Goal: Task Accomplishment & Management: Use online tool/utility

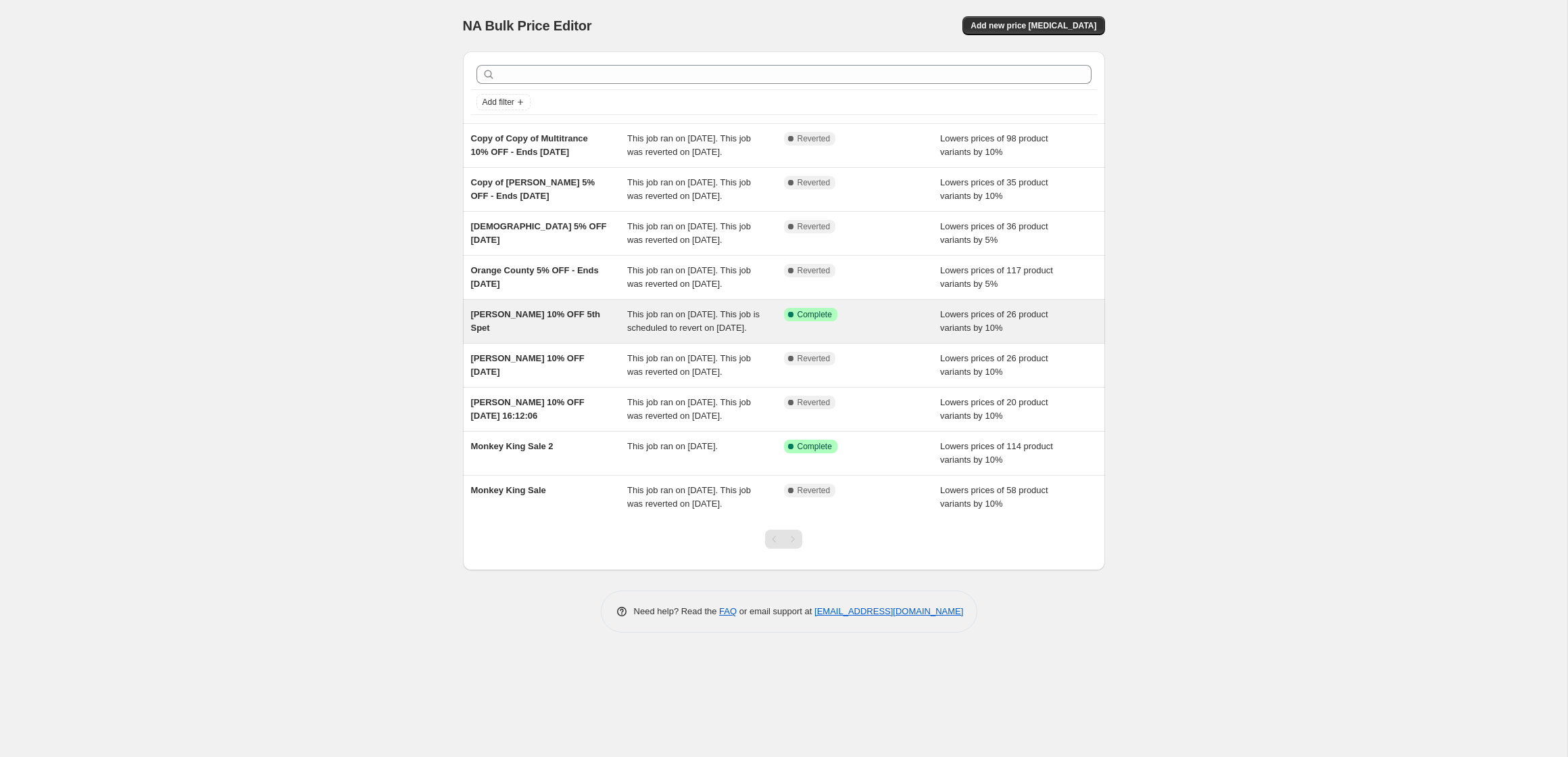
click at [495, 332] on span "[PERSON_NAME] 10% OFF 5th Spet" at bounding box center [536, 321] width 129 height 24
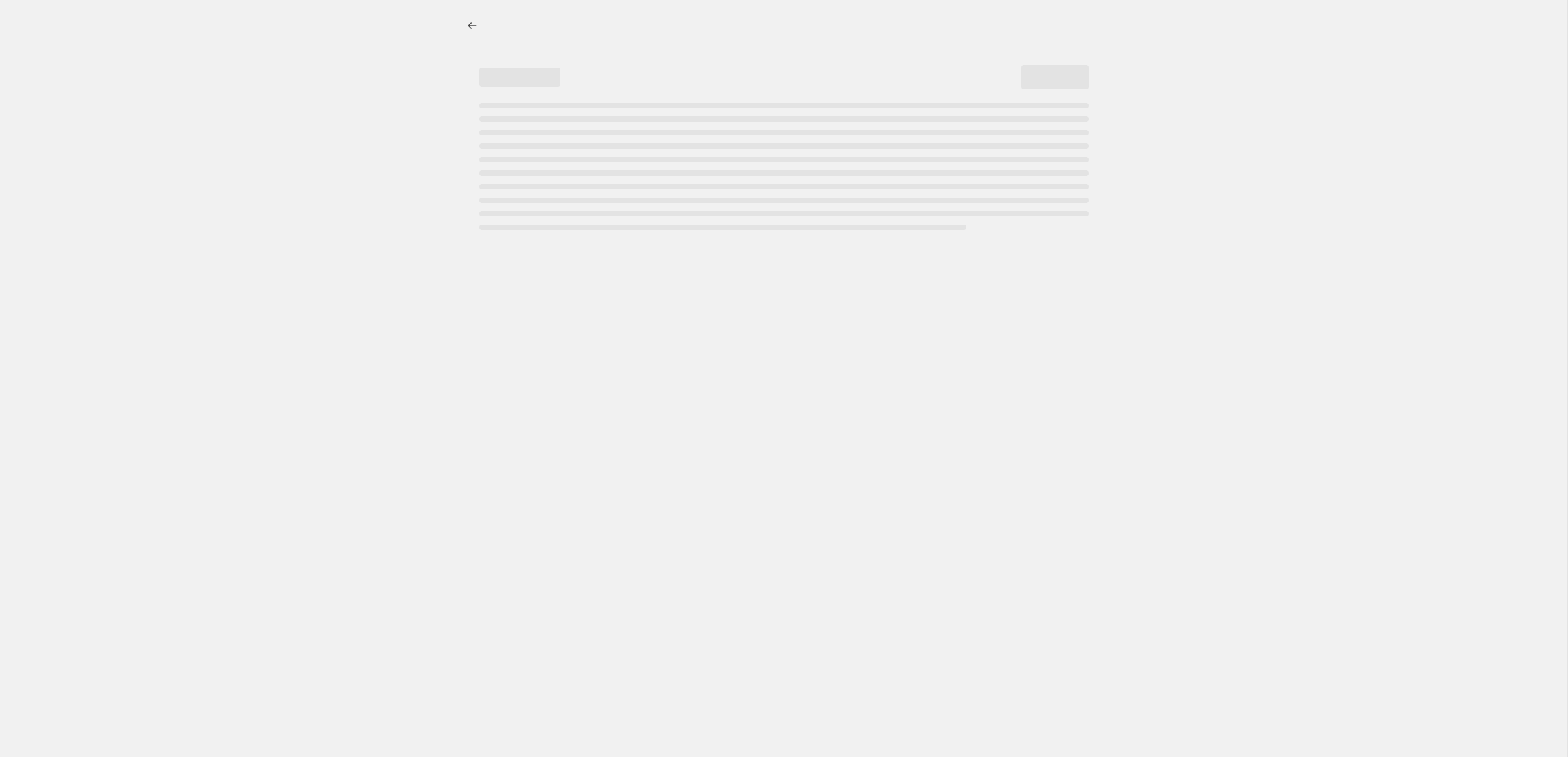
select select "percentage"
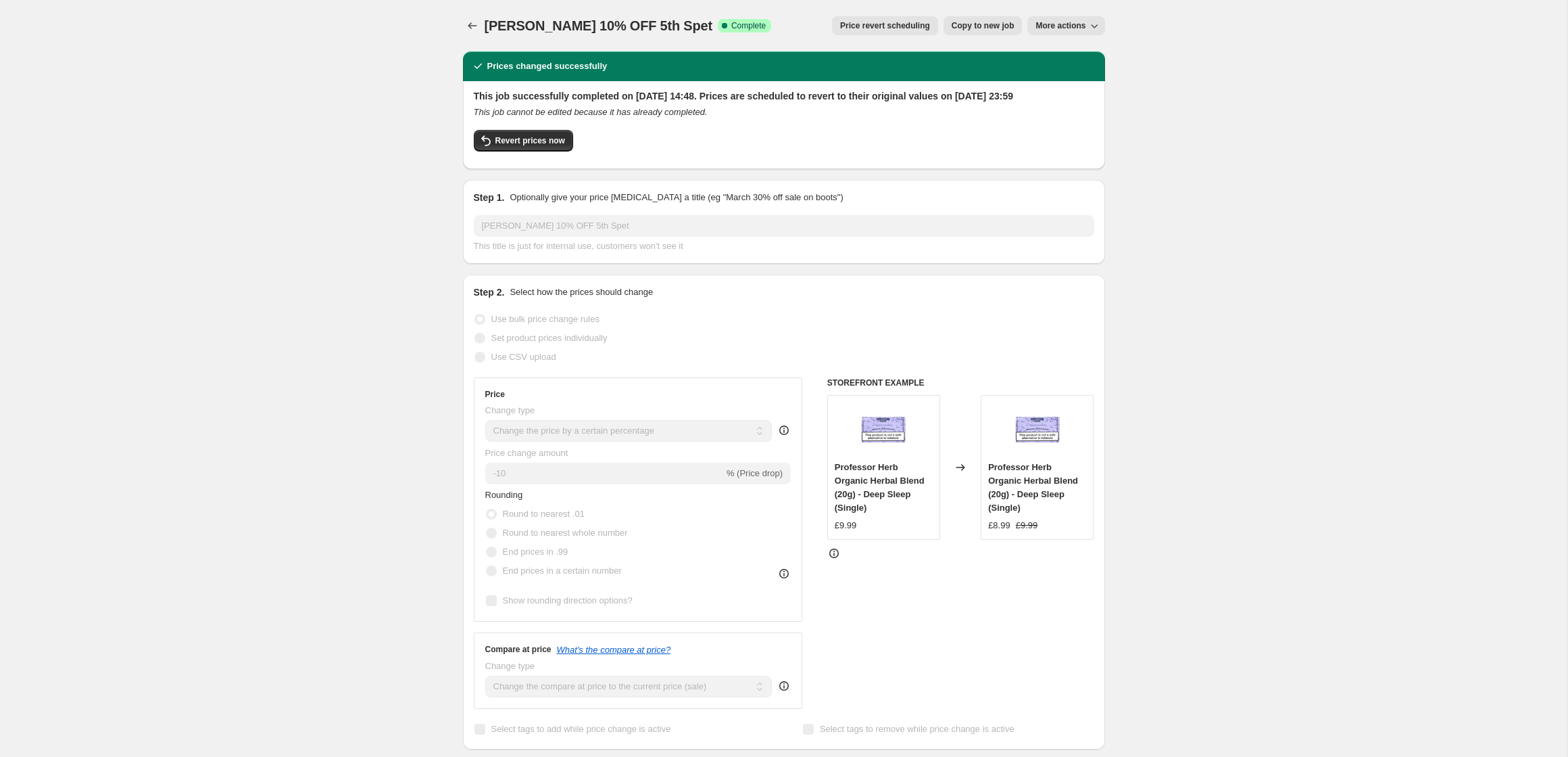
click at [876, 29] on span "Price revert scheduling" at bounding box center [885, 25] width 90 height 11
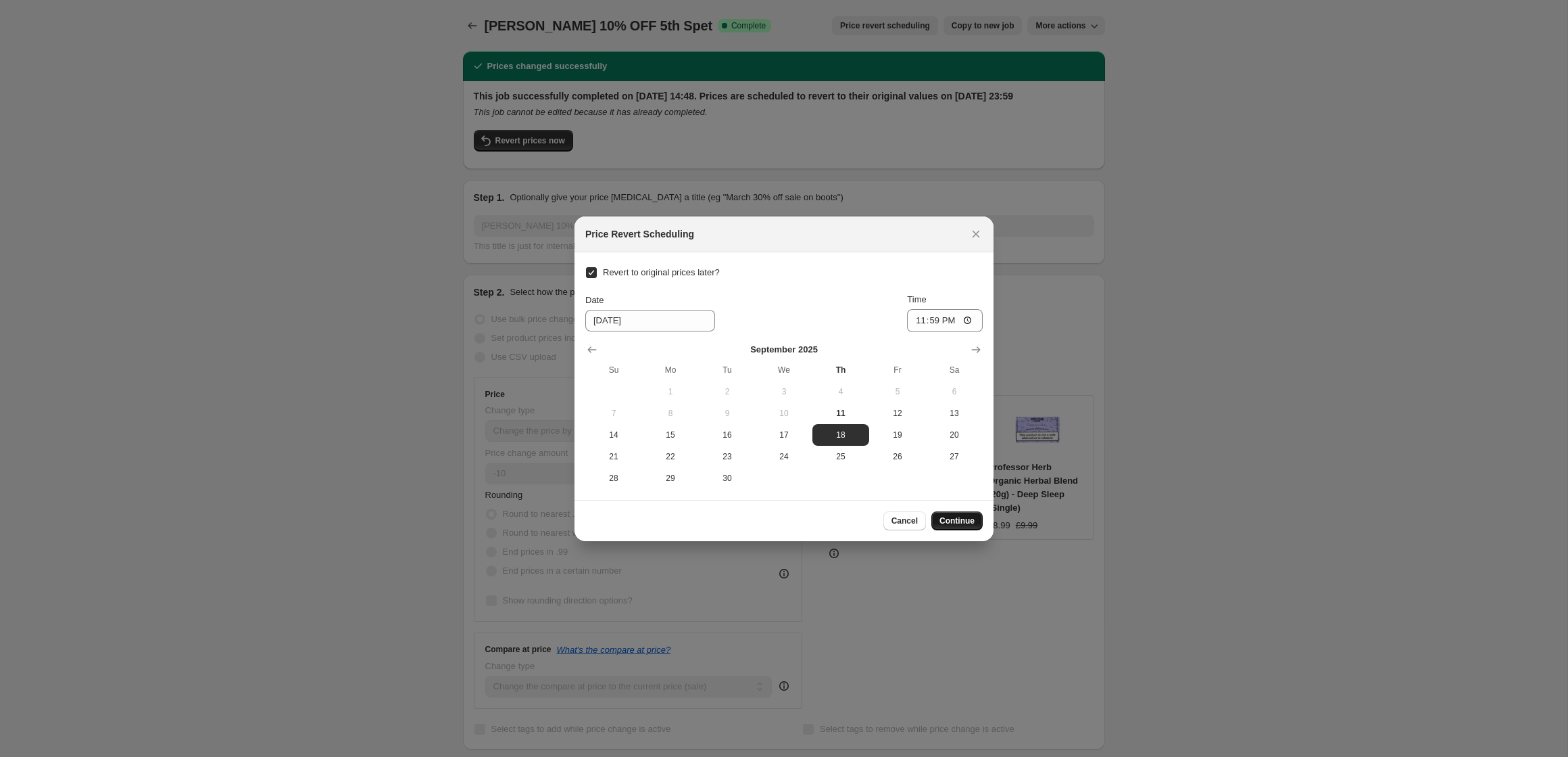
click at [958, 523] on span "Continue" at bounding box center [957, 520] width 36 height 11
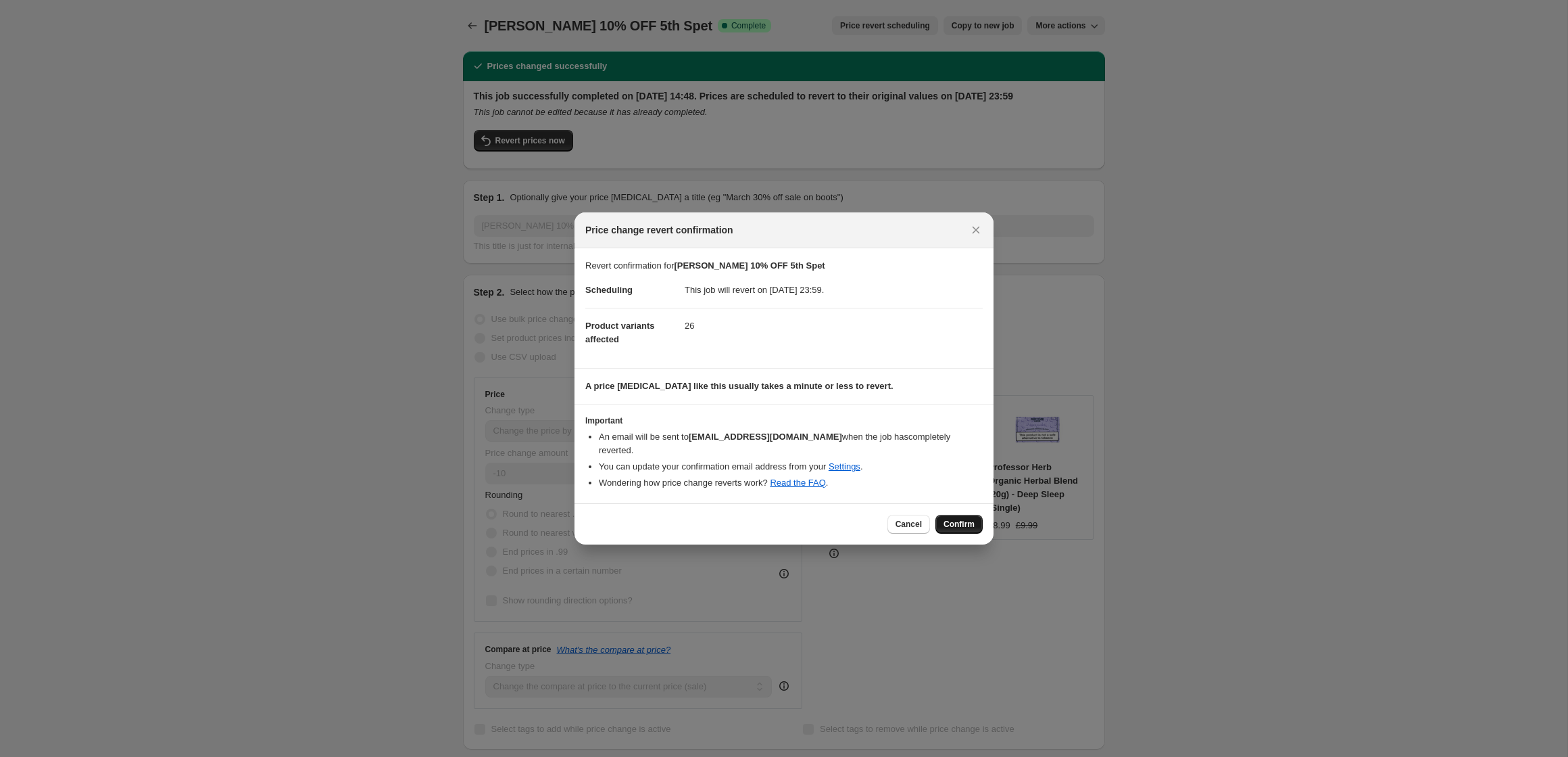
click at [961, 519] on span "Confirm" at bounding box center [959, 524] width 31 height 11
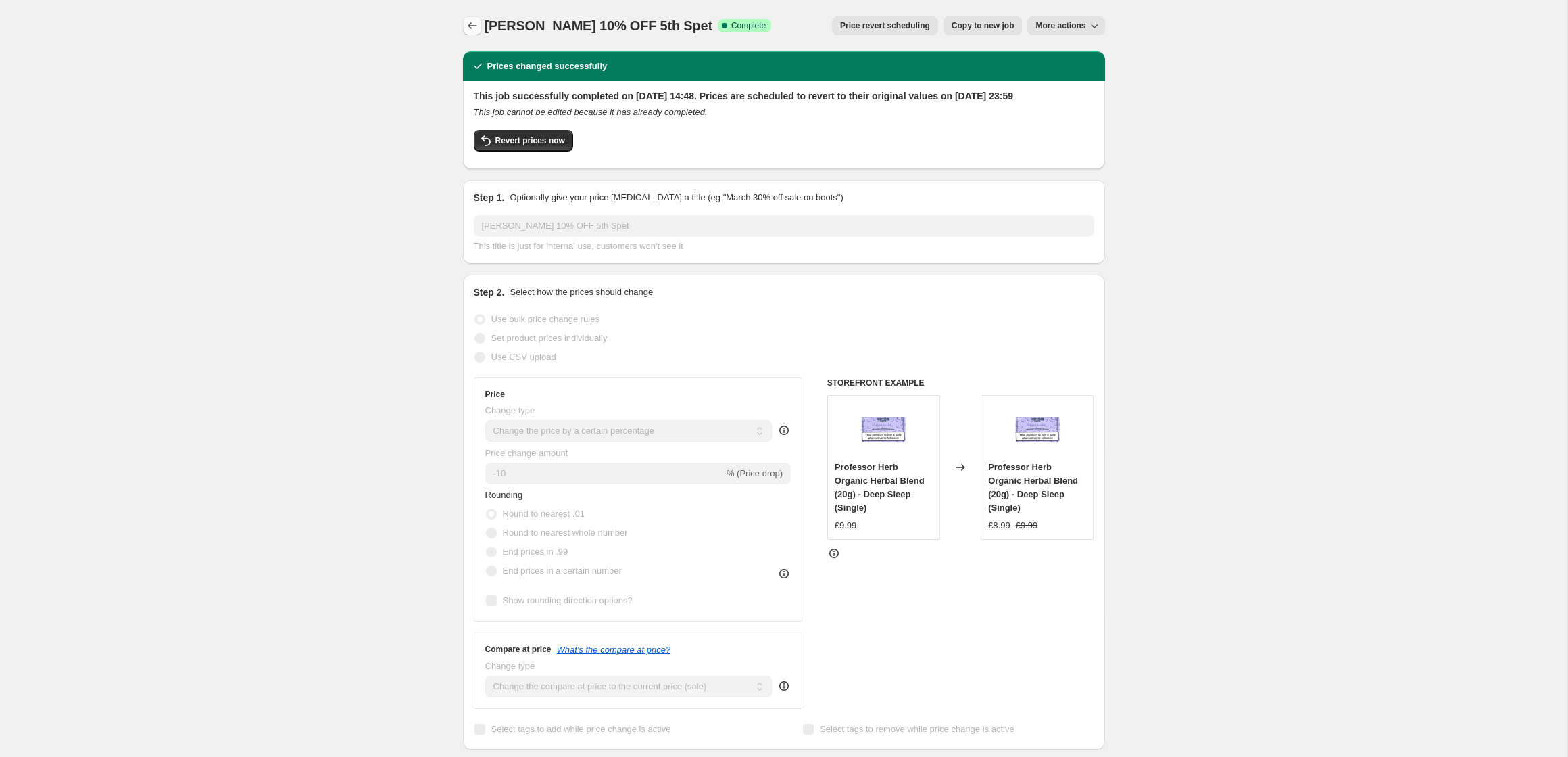
click at [470, 24] on icon "Price change jobs" at bounding box center [471, 25] width 9 height 7
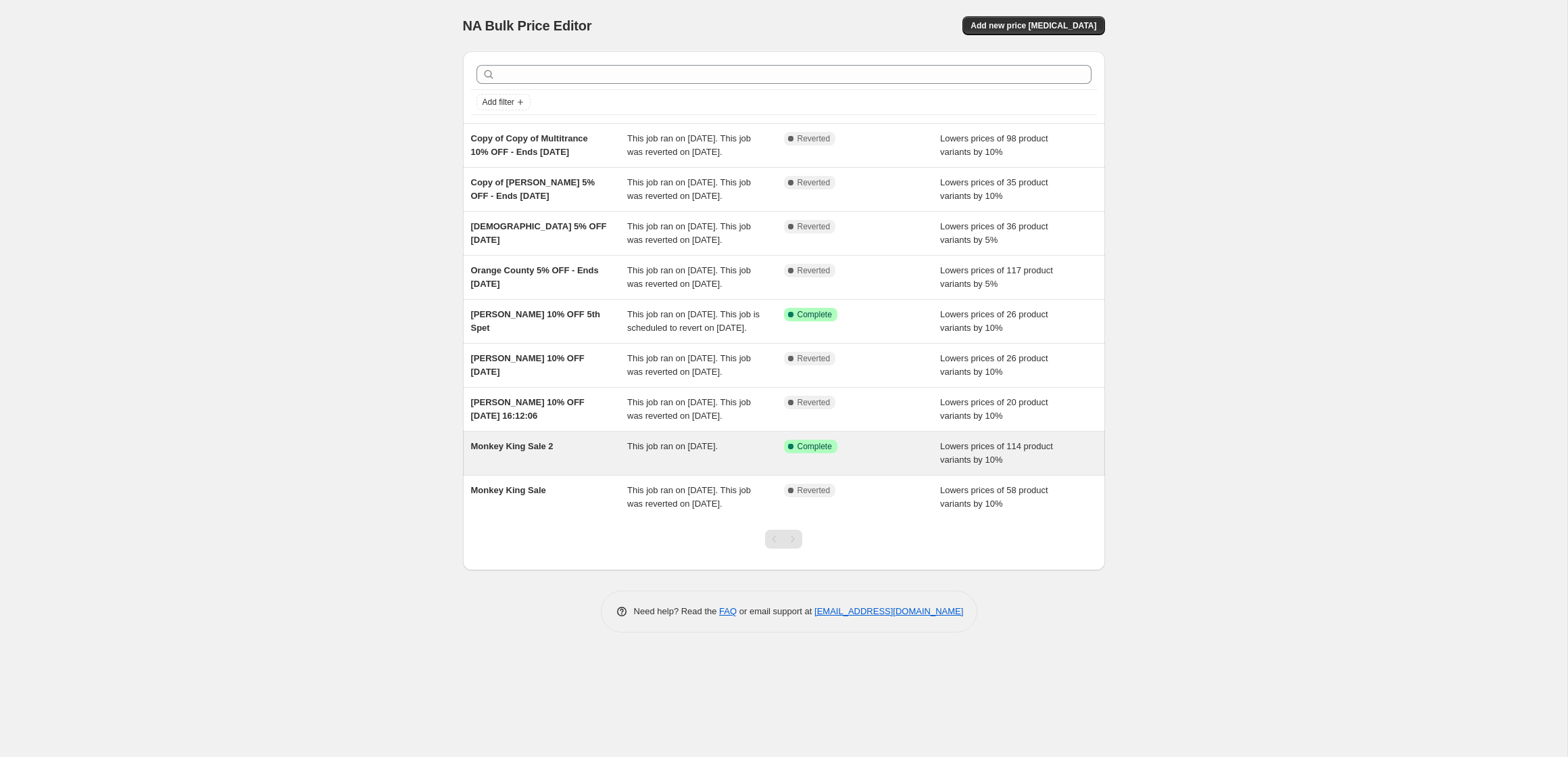
click at [524, 452] on span "Monkey King Sale 2" at bounding box center [513, 446] width 83 height 11
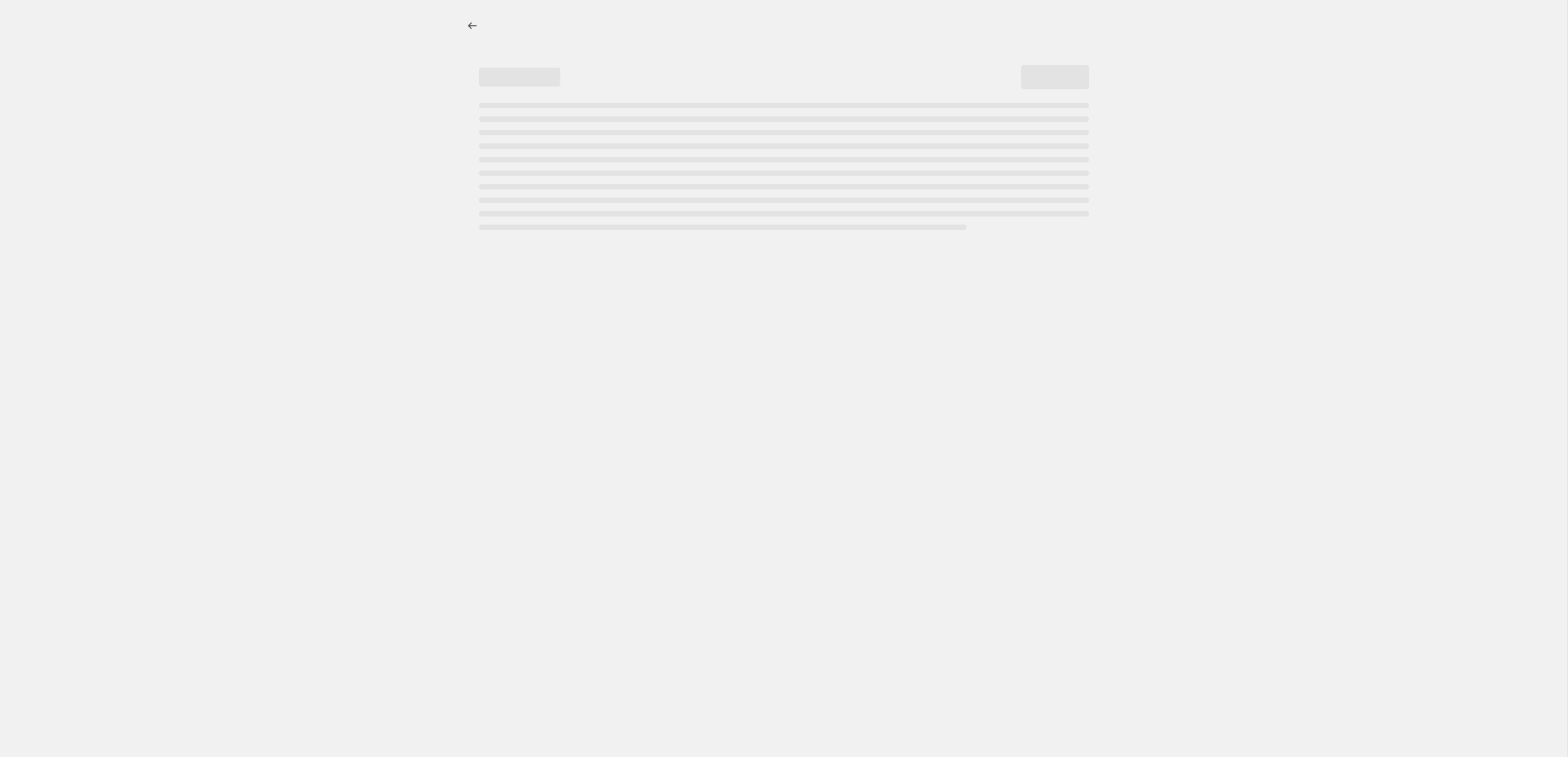
select select "percentage"
select select "collection"
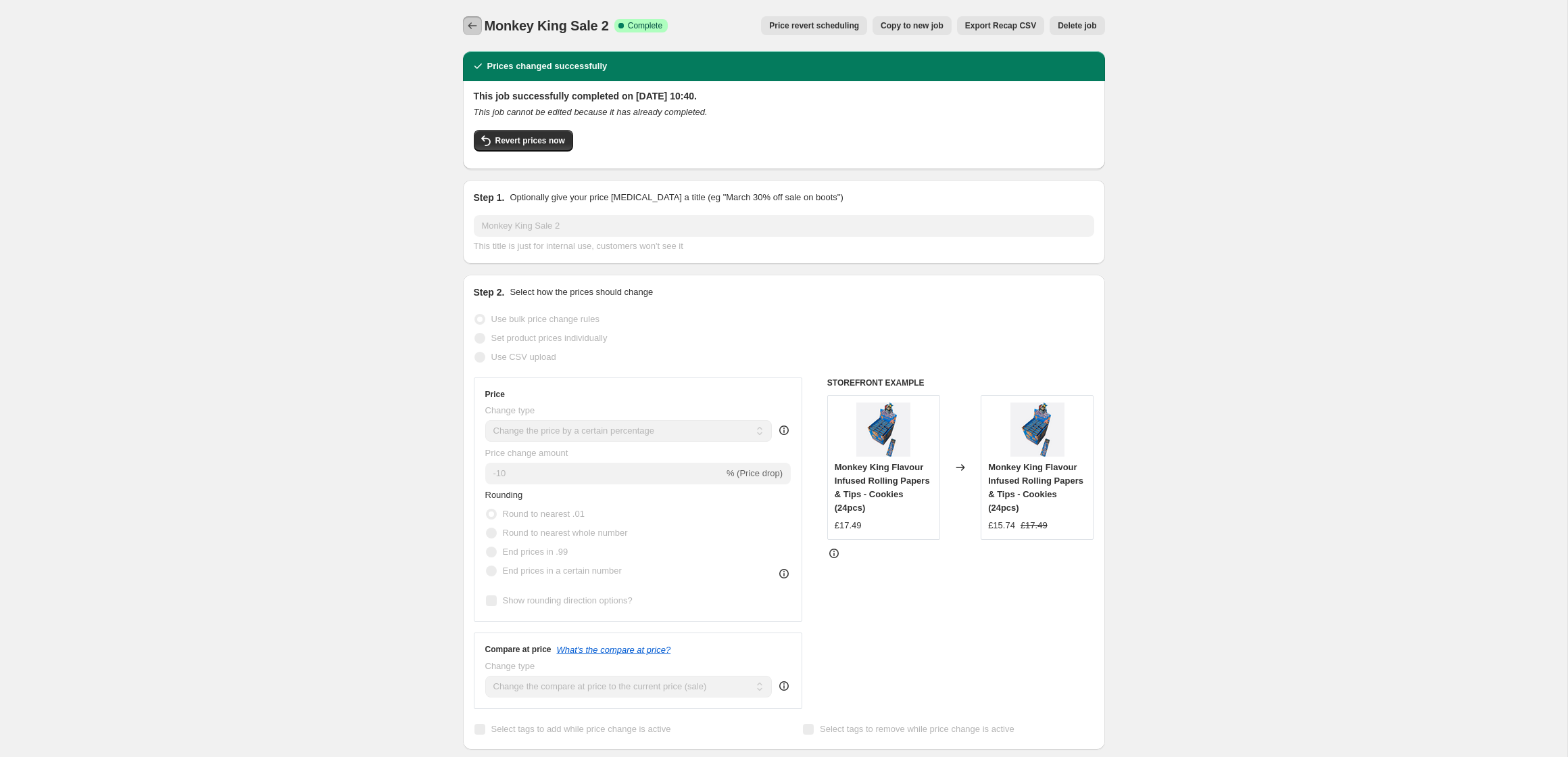
click at [472, 24] on icon "Price change jobs" at bounding box center [472, 26] width 13 height 13
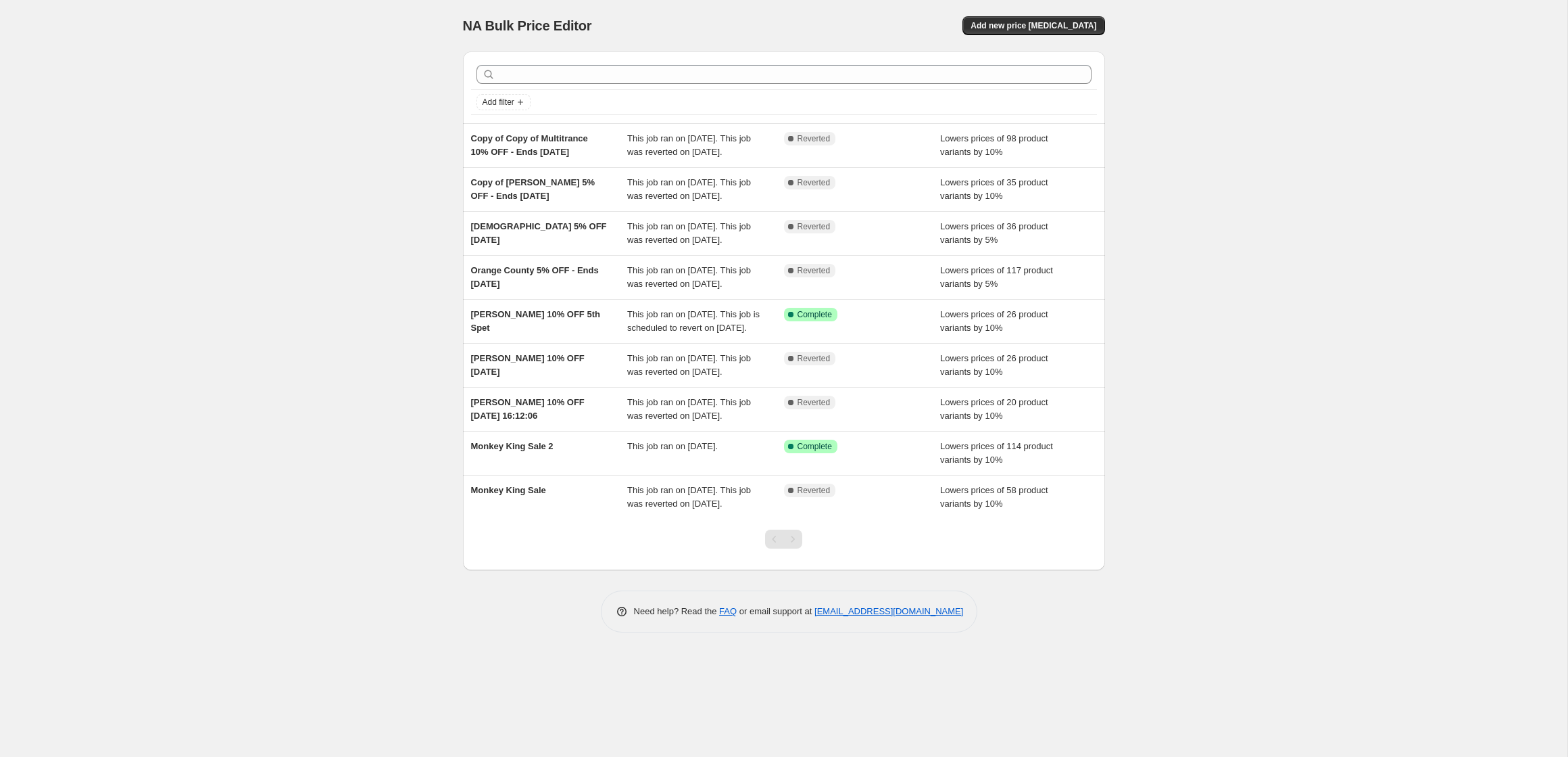
click at [276, 163] on div "NA Bulk Price Editor. This page is ready NA Bulk Price Editor Add new price [ME…" at bounding box center [784, 378] width 1567 height 757
